Goal: Information Seeking & Learning: Learn about a topic

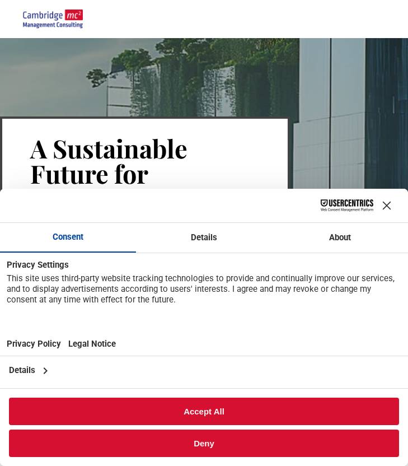
scroll to position [44, 0]
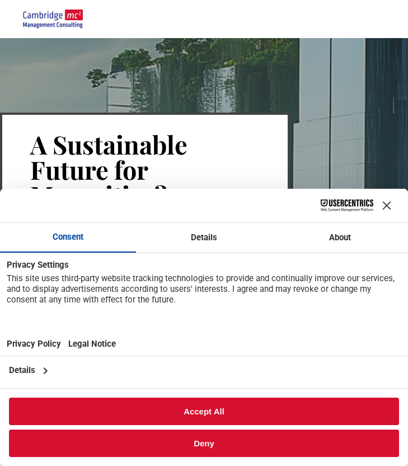
click at [245, 449] on button "Deny" at bounding box center [204, 442] width 390 height 27
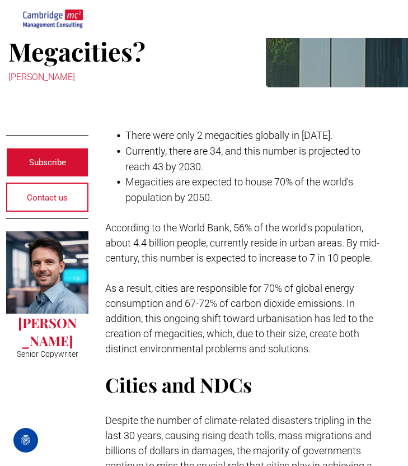
scroll to position [189, 22]
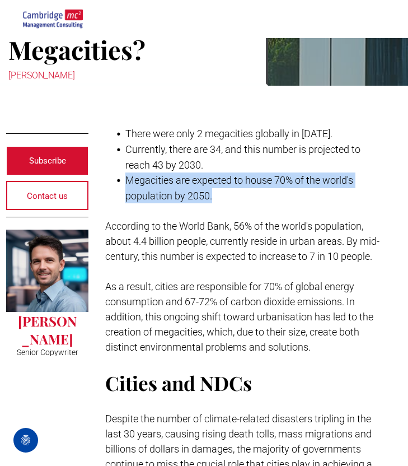
drag, startPoint x: 140, startPoint y: 179, endPoint x: 164, endPoint y: 194, distance: 27.6
click at [165, 194] on li "Megacities are expected to house 70% of the world's population by 2050." at bounding box center [252, 187] width 255 height 31
copy span "Megacities are expected to house 70% of the world's population by 2050."
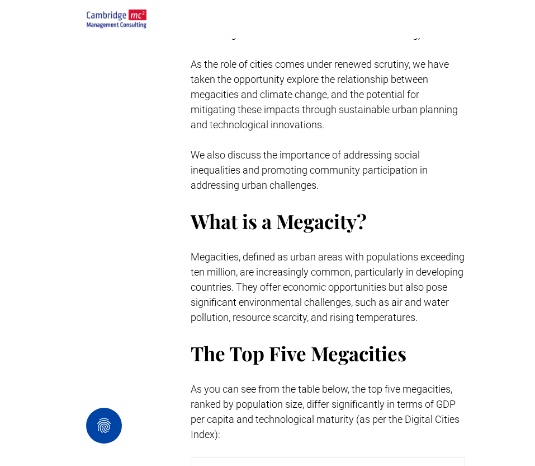
scroll to position [684, 0]
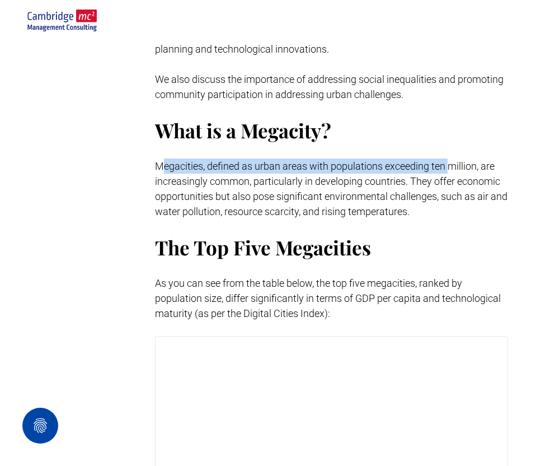
drag, startPoint x: 162, startPoint y: 158, endPoint x: 450, endPoint y: 171, distance: 288.4
click at [407, 171] on p "Megacities, defined as urban areas with populations exceeding ten million, are …" at bounding box center [331, 188] width 353 height 60
click at [397, 171] on p "Megacities, defined as urban areas with populations exceeding ten million, are …" at bounding box center [331, 188] width 353 height 60
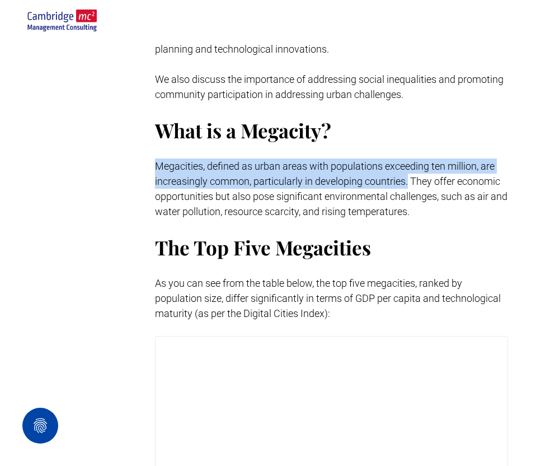
drag, startPoint x: 155, startPoint y: 162, endPoint x: 408, endPoint y: 175, distance: 253.8
copy span "Megacities, defined as urban areas with populations exceeding ten million, are …"
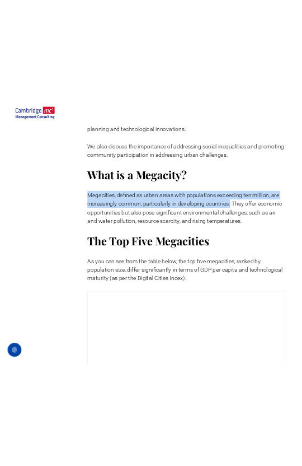
scroll to position [709, 0]
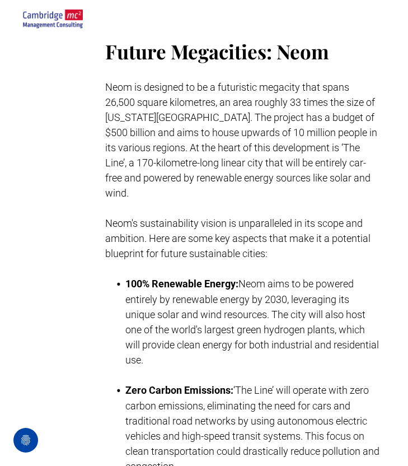
scroll to position [3432, 22]
